Goal: Transaction & Acquisition: Purchase product/service

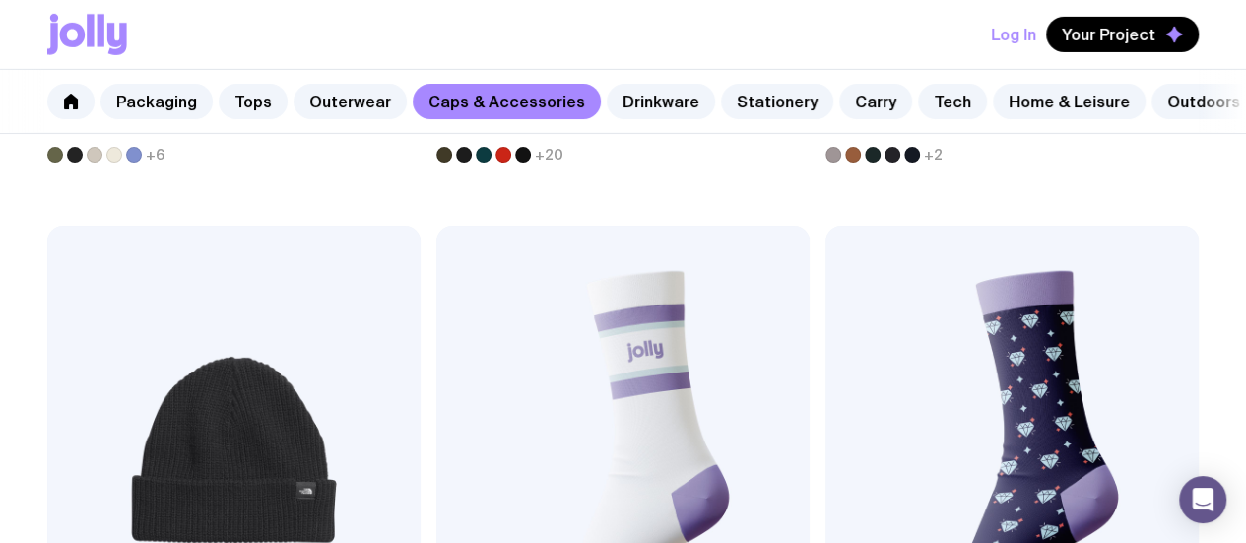
scroll to position [3114, 0]
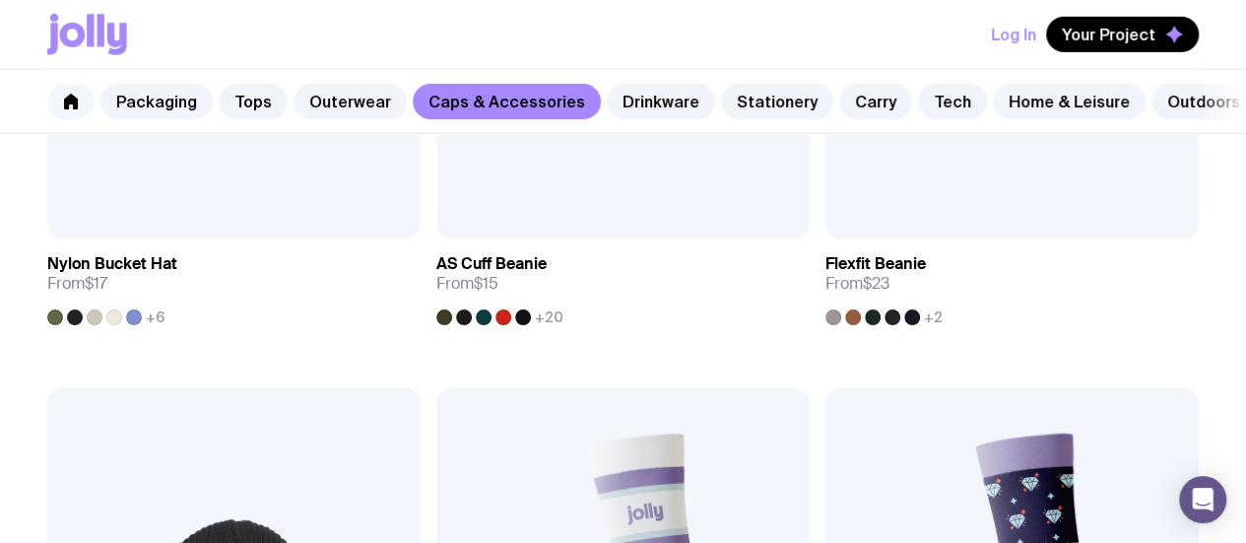
click at [73, 103] on icon at bounding box center [71, 102] width 14 height 16
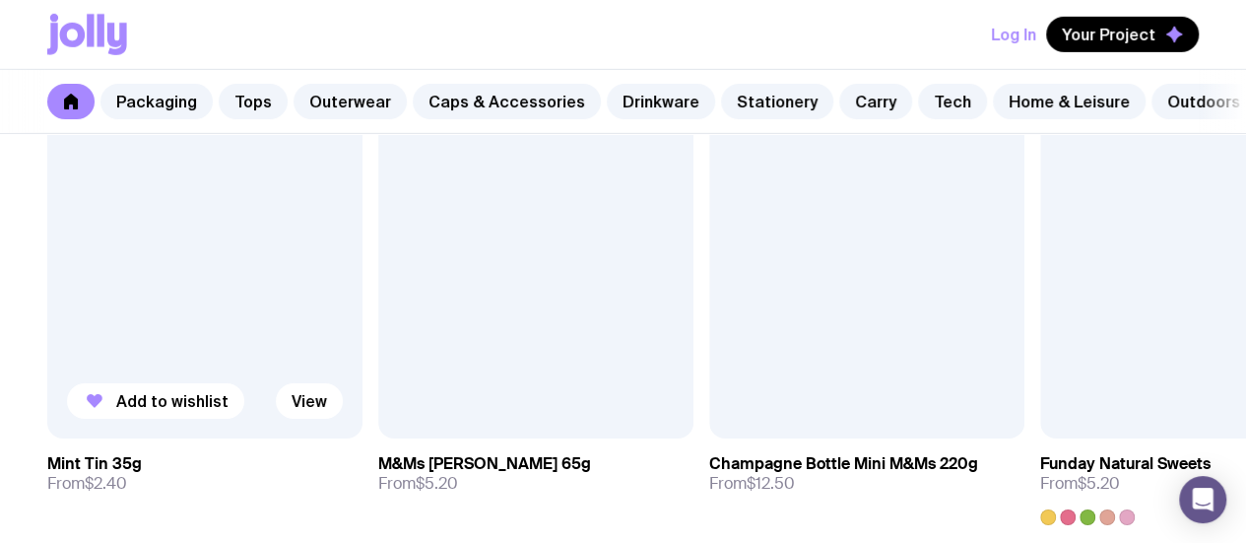
scroll to position [6964, 0]
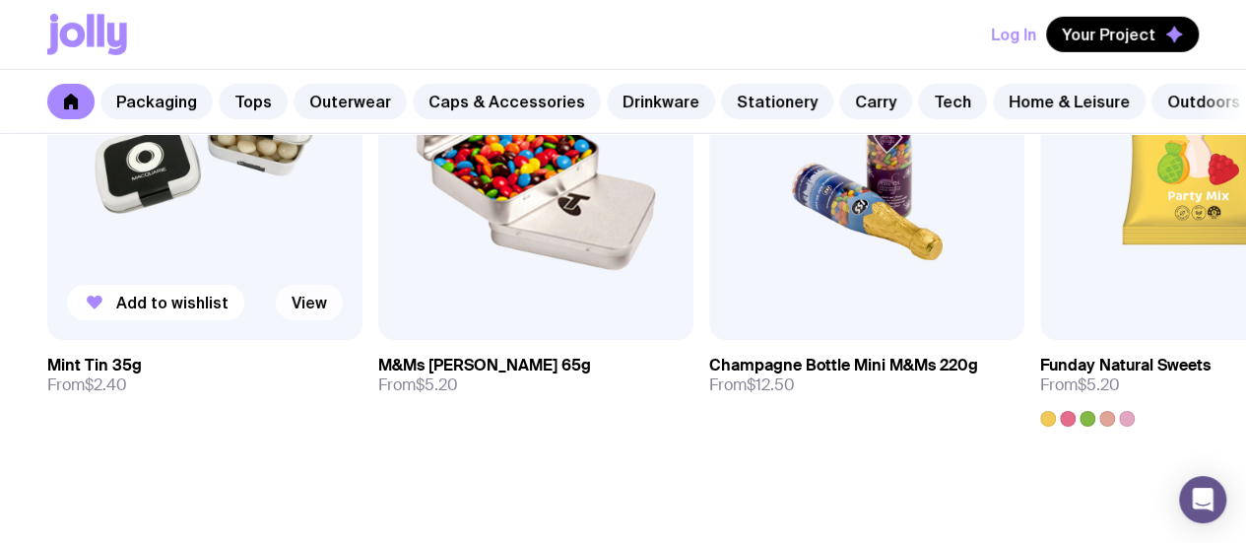
click at [321, 320] on link "View" at bounding box center [309, 302] width 67 height 35
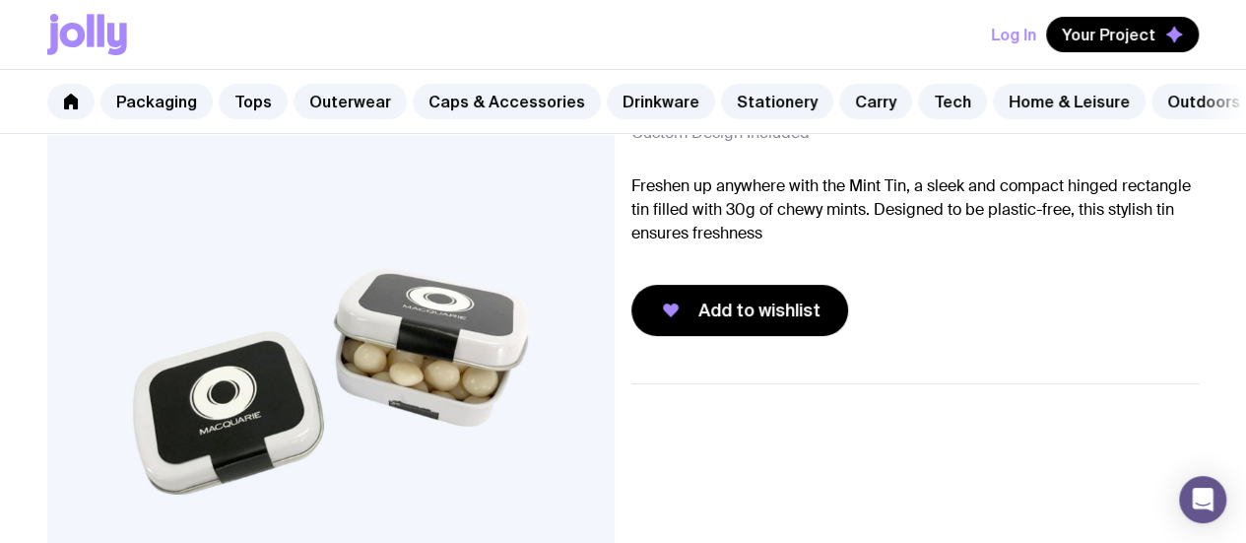
scroll to position [197, 0]
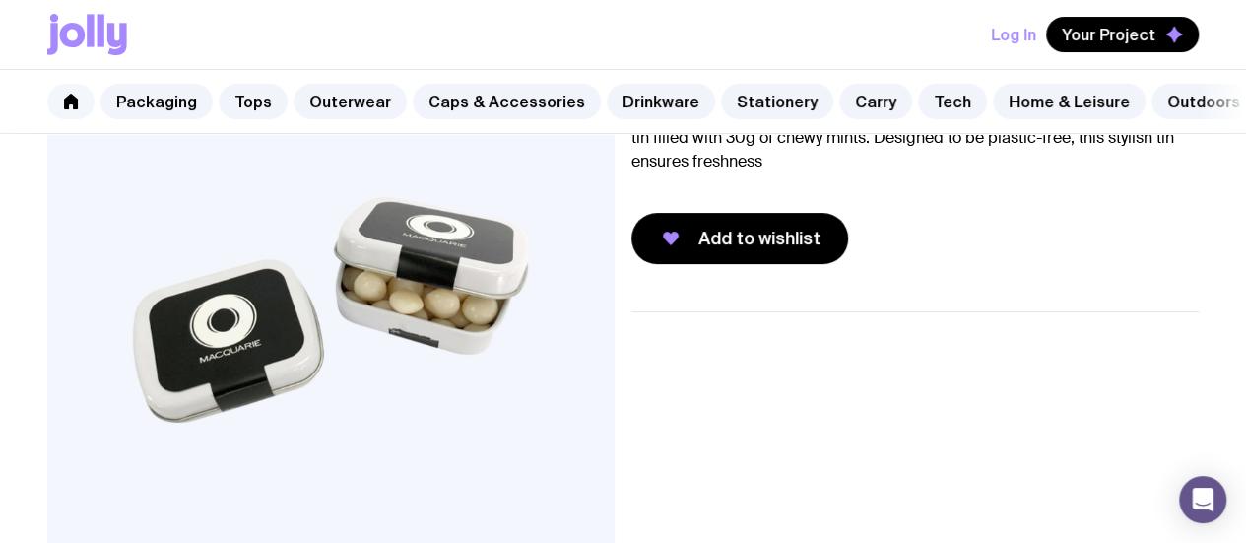
click at [61, 95] on link at bounding box center [70, 101] width 47 height 35
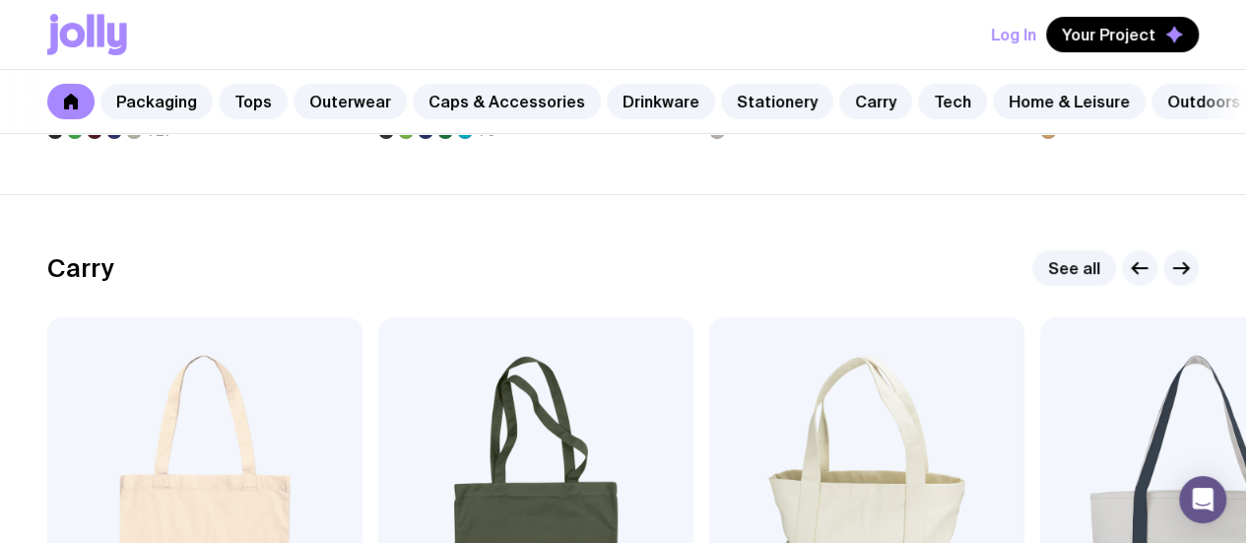
scroll to position [4137, 0]
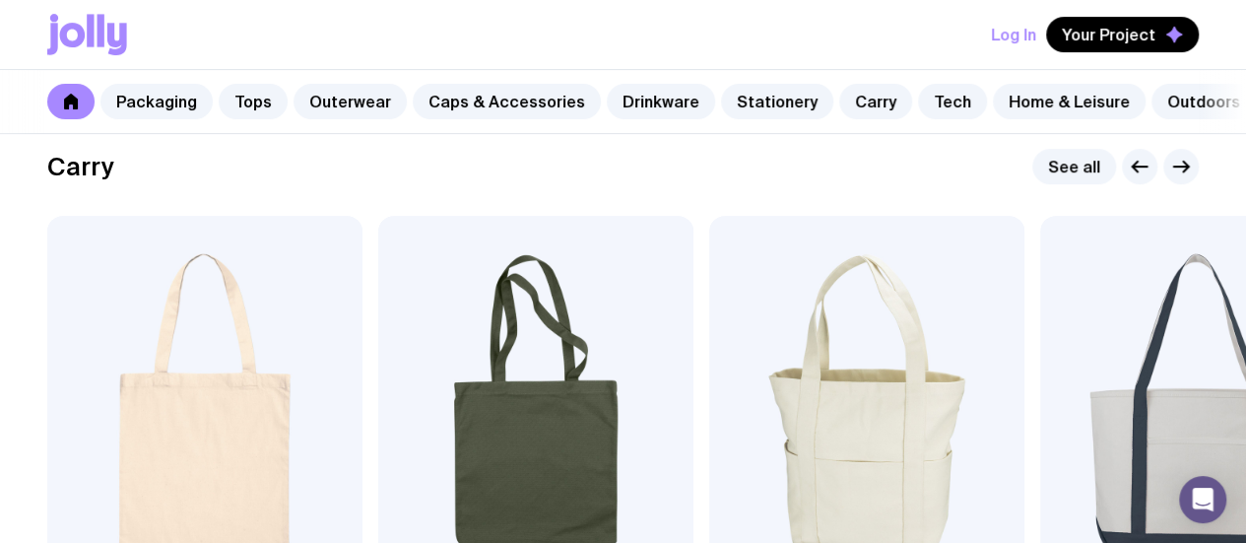
click at [91, 181] on h2 "Carry" at bounding box center [80, 167] width 67 height 30
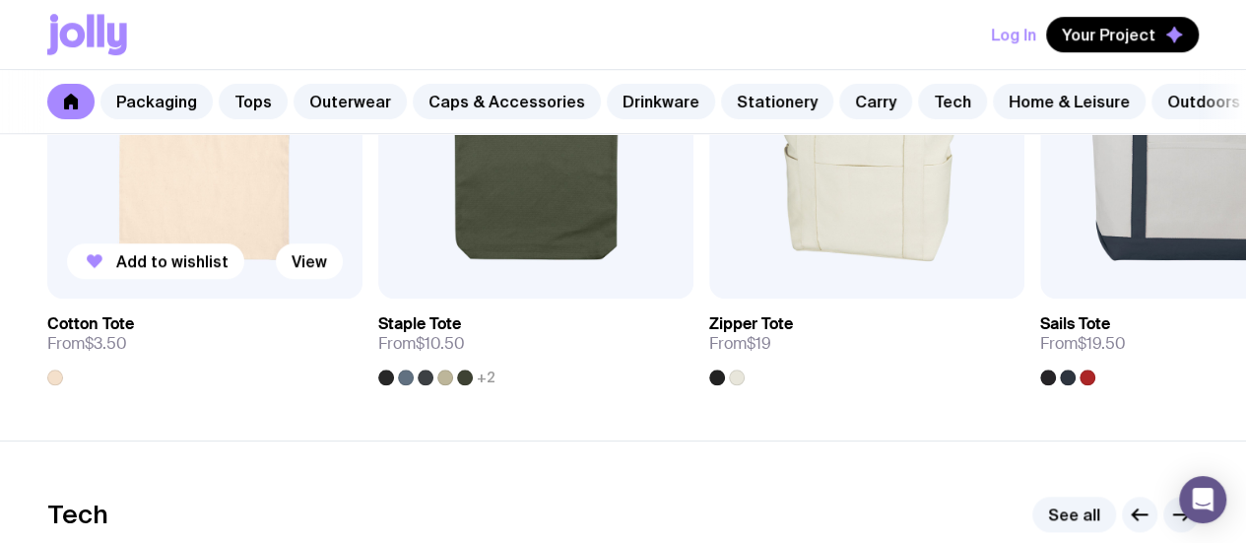
scroll to position [4334, 0]
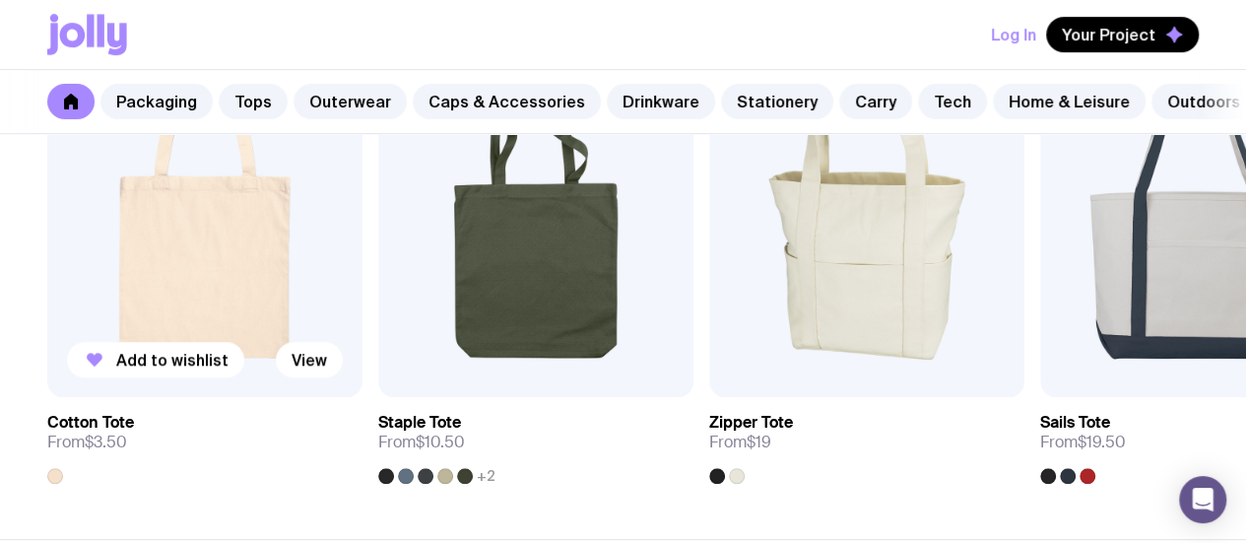
click at [130, 251] on img at bounding box center [204, 208] width 315 height 378
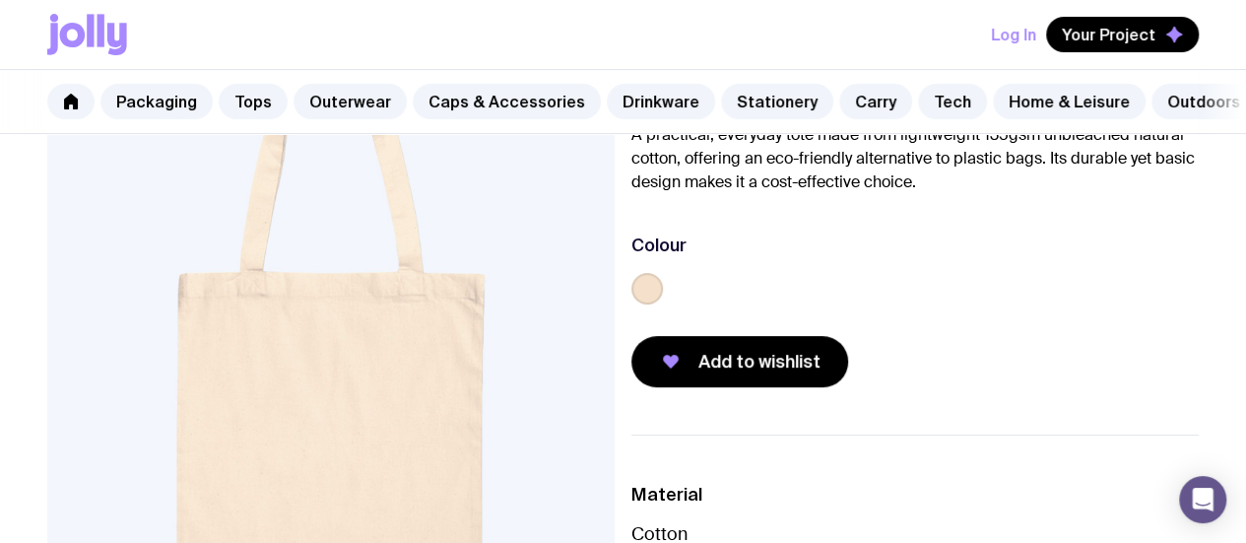
scroll to position [295, 0]
